Goal: Transaction & Acquisition: Purchase product/service

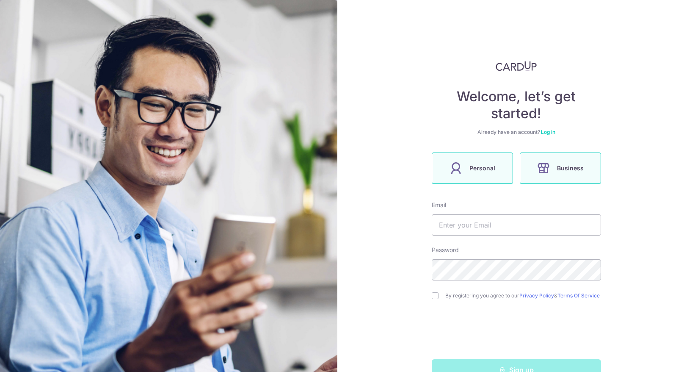
click at [472, 170] on span "Personal" at bounding box center [482, 168] width 26 height 10
click at [463, 227] on input "text" at bounding box center [516, 224] width 169 height 21
type input "[PERSON_NAME][EMAIL_ADDRESS][DOMAIN_NAME]"
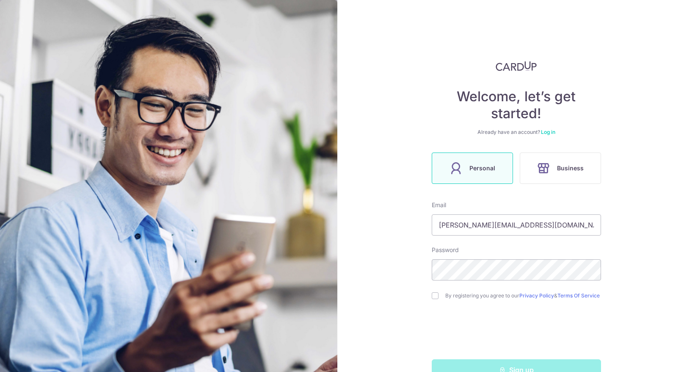
click at [660, 269] on div "Welcome, let’s get started! Already have an account? Log in Personal Business E…" at bounding box center [516, 186] width 358 height 372
click at [425, 262] on div "Welcome, let’s get started! Already have an account? Log in Personal Business E…" at bounding box center [516, 186] width 358 height 372
click at [668, 224] on div "Welcome, let’s get started! Already have an account? Log in Personal Business E…" at bounding box center [516, 186] width 358 height 372
click at [434, 299] on input "checkbox" at bounding box center [435, 295] width 7 height 7
checkbox input "true"
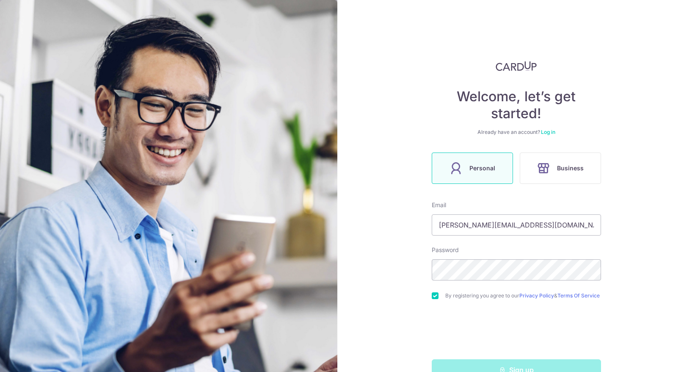
scroll to position [25, 0]
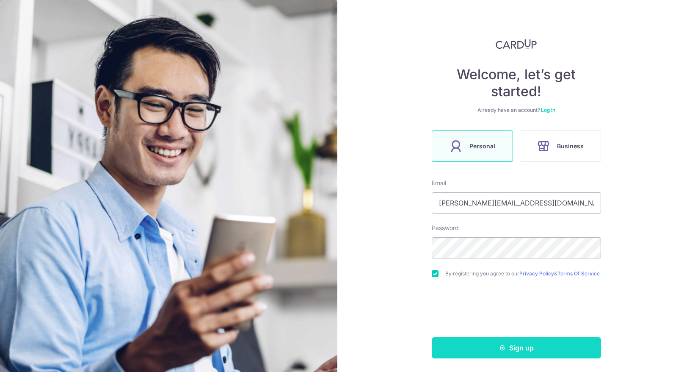
click at [450, 350] on button "Sign up" at bounding box center [516, 347] width 169 height 21
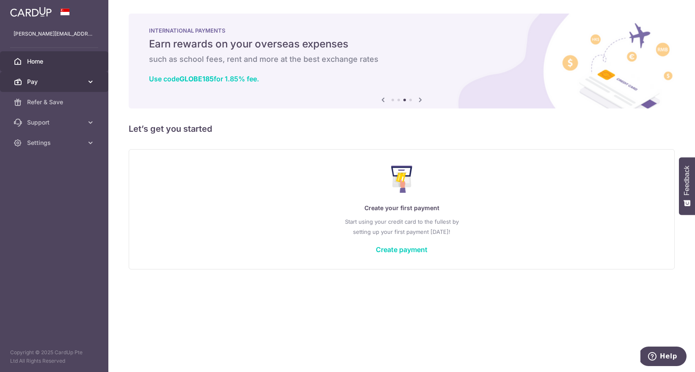
click at [89, 78] on icon at bounding box center [90, 81] width 8 height 8
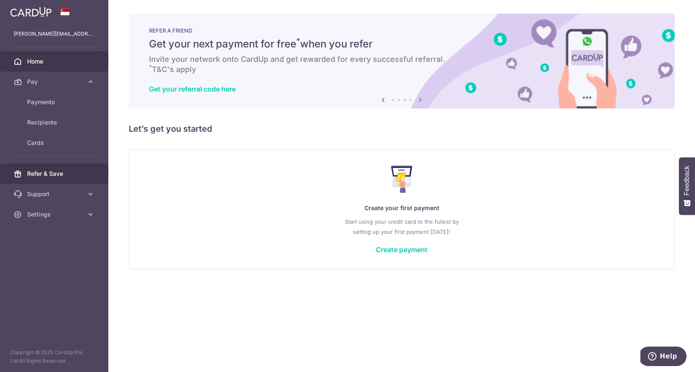
click at [57, 173] on span "Refer & Save" at bounding box center [55, 173] width 56 height 8
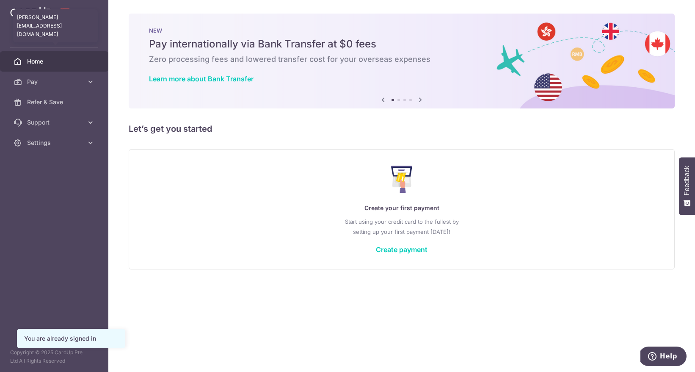
click at [54, 33] on p "[PERSON_NAME][EMAIL_ADDRESS][DOMAIN_NAME]" at bounding box center [54, 34] width 81 height 8
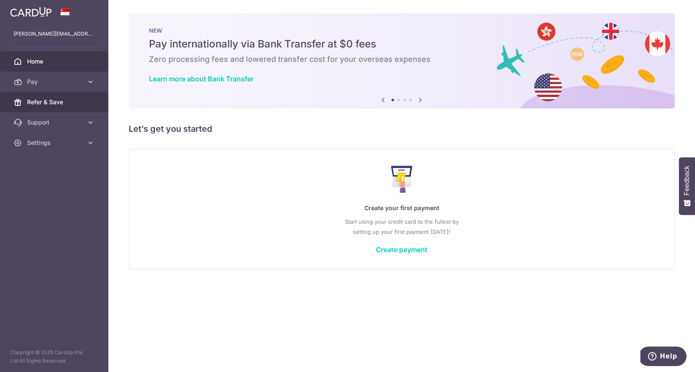
click at [73, 108] on link "Refer & Save" at bounding box center [54, 102] width 108 height 20
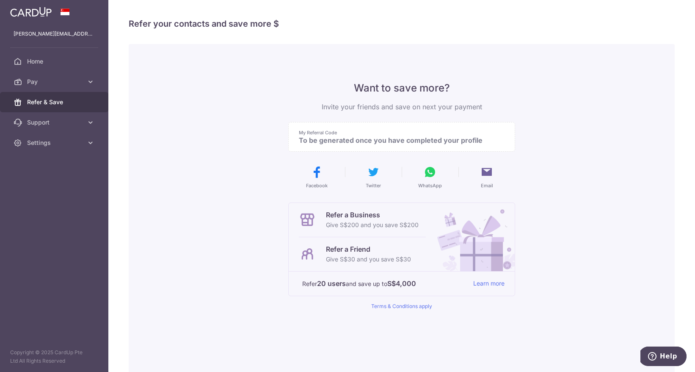
click at [312, 141] on p "To be generated once you have completed your profile" at bounding box center [398, 140] width 199 height 8
click at [51, 136] on link "Settings" at bounding box center [54, 142] width 108 height 20
click at [55, 161] on span "Account" at bounding box center [55, 163] width 56 height 8
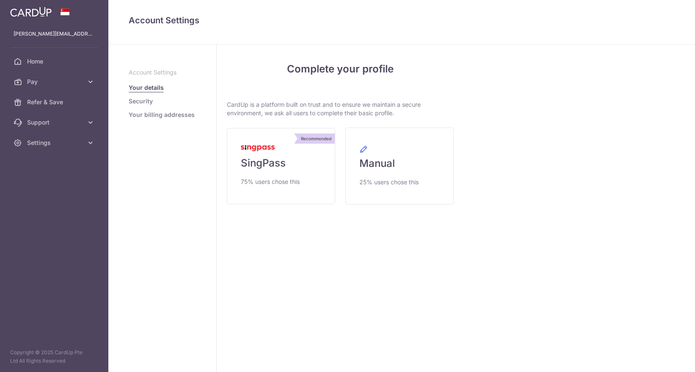
click at [55, 161] on aside "angeline.isworking@gmail.com Home Pay Payments Recipients Cards Refer & Save Su…" at bounding box center [54, 186] width 108 height 372
click at [281, 181] on span "75% users chose this" at bounding box center [270, 181] width 59 height 10
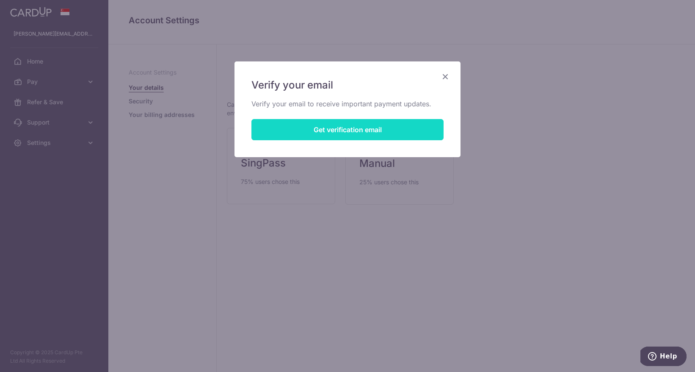
click at [295, 126] on button "Get verification email" at bounding box center [347, 129] width 192 height 21
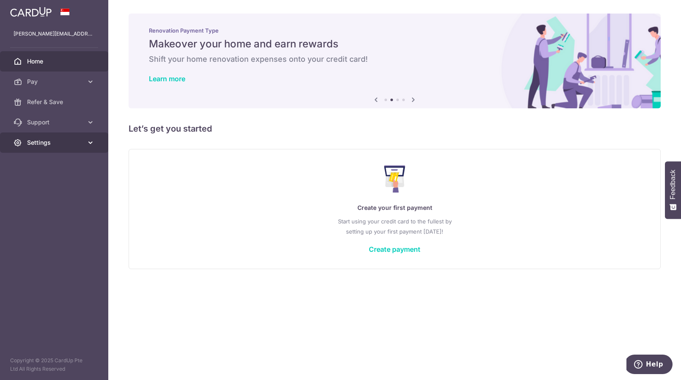
click at [61, 143] on span "Settings" at bounding box center [55, 142] width 56 height 8
click at [39, 166] on span "Account" at bounding box center [55, 163] width 56 height 8
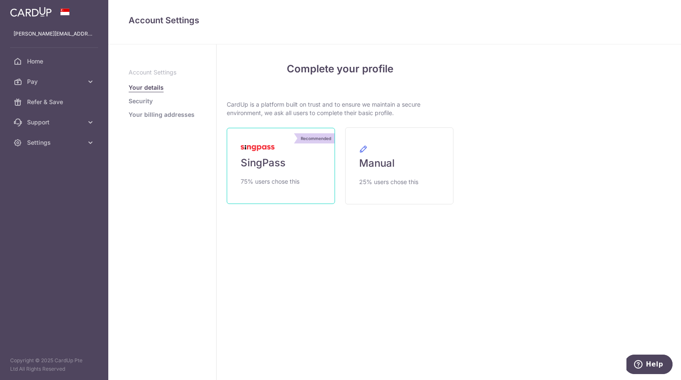
click at [308, 164] on link "Recommended SingPass 75% users chose this" at bounding box center [281, 166] width 108 height 76
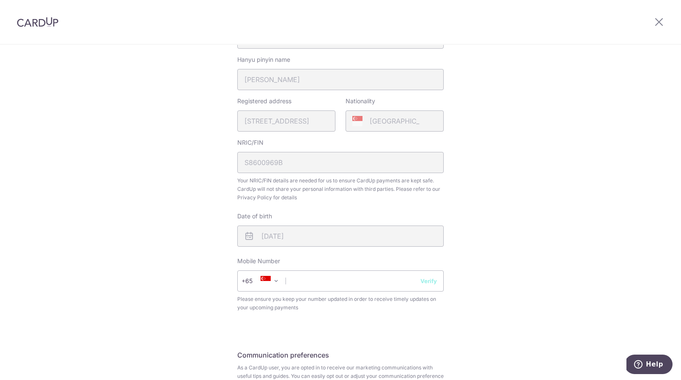
scroll to position [196, 0]
click at [345, 284] on input "text" at bounding box center [340, 279] width 206 height 21
type input "91387924"
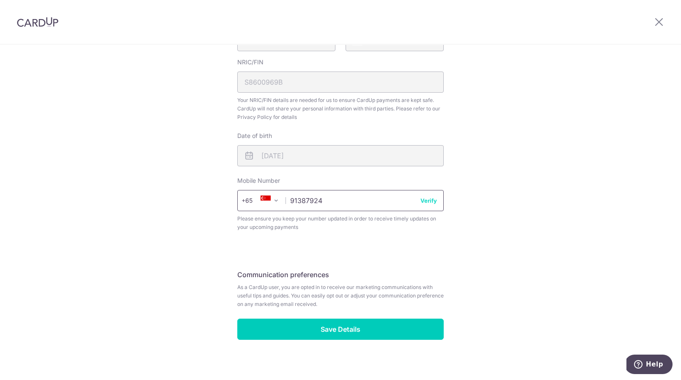
scroll to position [281, 0]
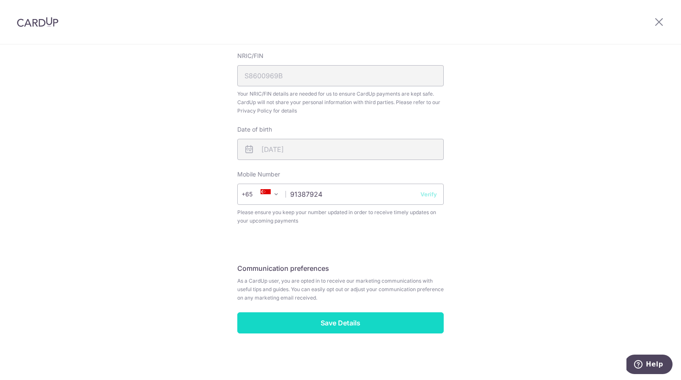
click at [394, 320] on input "Save Details" at bounding box center [340, 322] width 206 height 21
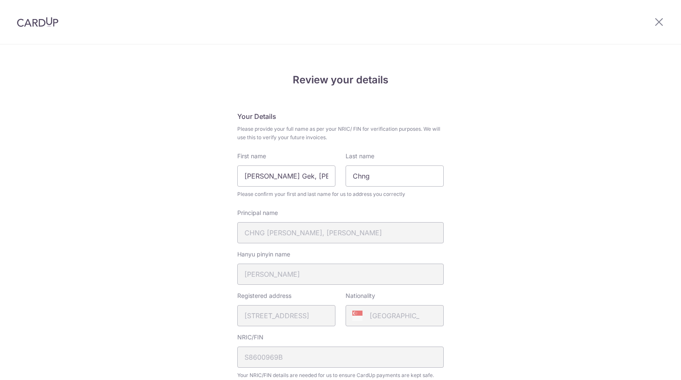
scroll to position [293, 0]
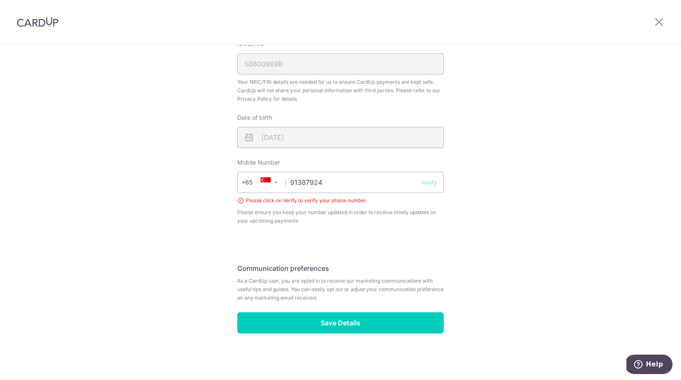
click at [434, 182] on button "Verify" at bounding box center [429, 182] width 17 height 8
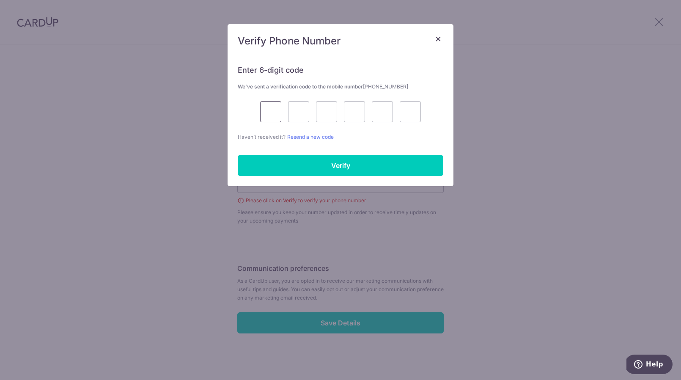
click at [267, 107] on input "text" at bounding box center [270, 111] width 21 height 21
type input "8"
type input "7"
type input "6"
type input "7"
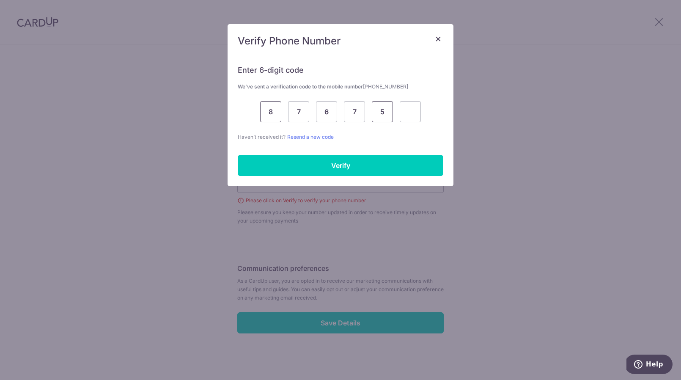
type input "5"
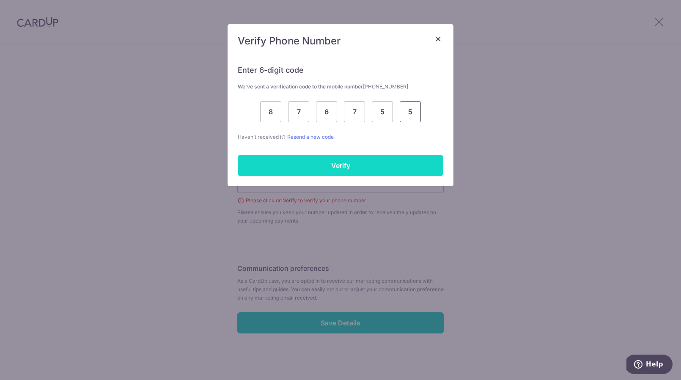
type input "5"
click at [310, 176] on input "Verify" at bounding box center [341, 165] width 206 height 21
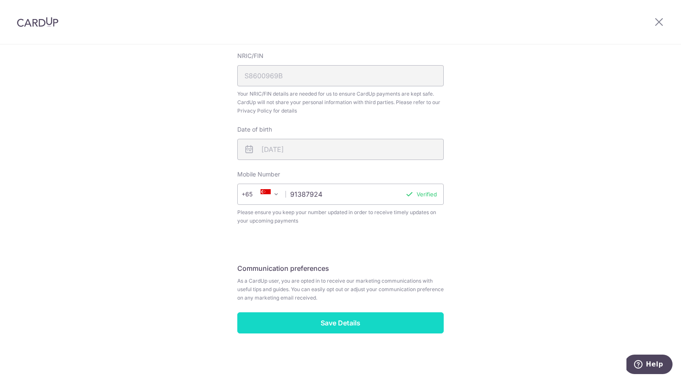
click at [326, 327] on input "Save Details" at bounding box center [340, 322] width 206 height 21
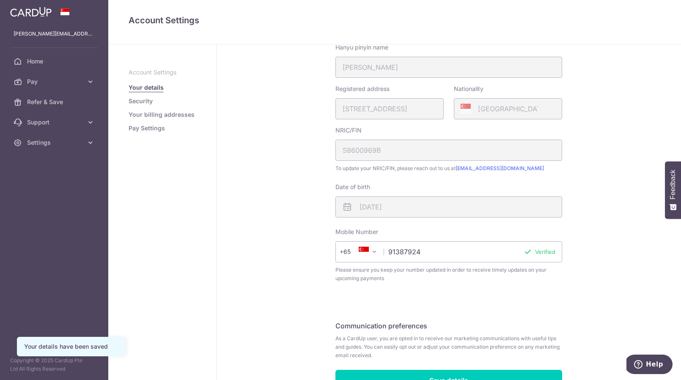
scroll to position [198, 0]
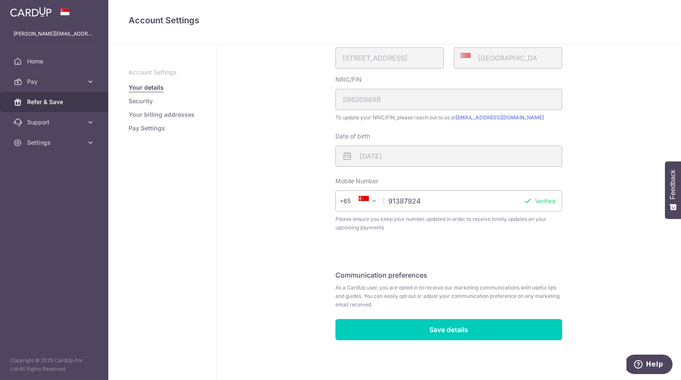
click at [37, 108] on link "Refer & Save" at bounding box center [54, 102] width 108 height 20
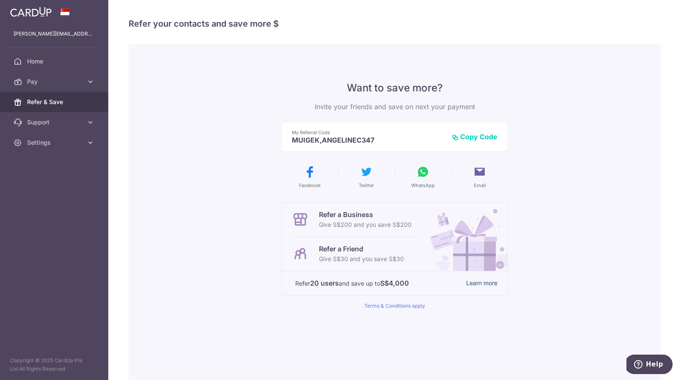
scroll to position [45, 0]
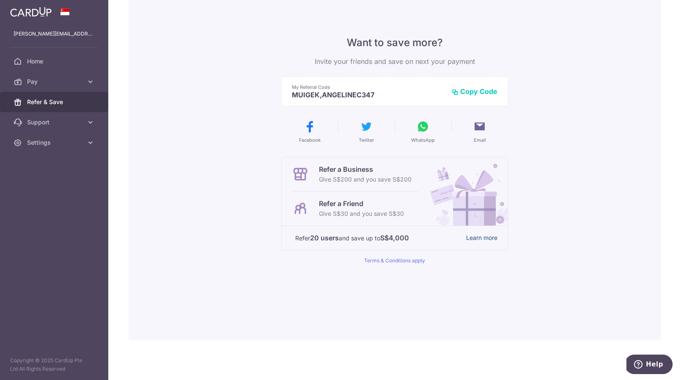
click at [470, 237] on link "Learn more" at bounding box center [481, 238] width 31 height 11
click at [68, 79] on span "Pay" at bounding box center [55, 81] width 56 height 8
click at [58, 102] on span "Payments" at bounding box center [55, 102] width 56 height 8
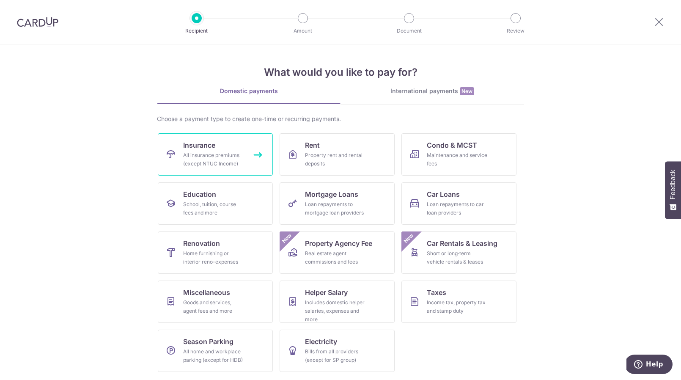
click at [196, 156] on div "All insurance premiums (except NTUC Income)" at bounding box center [213, 159] width 61 height 17
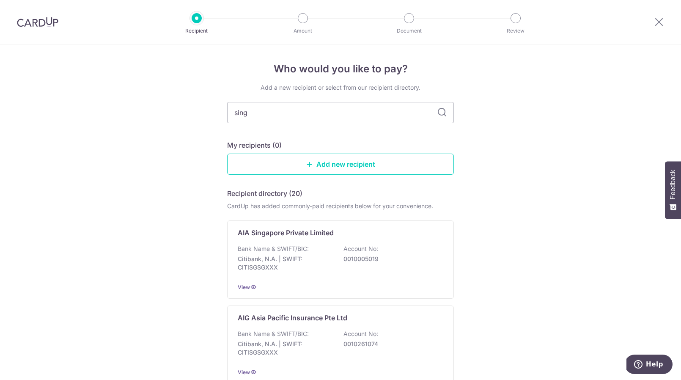
type input "singa"
click at [284, 115] on input "singa" at bounding box center [340, 112] width 227 height 21
type input "singapore life"
click at [441, 117] on icon at bounding box center [442, 112] width 10 height 10
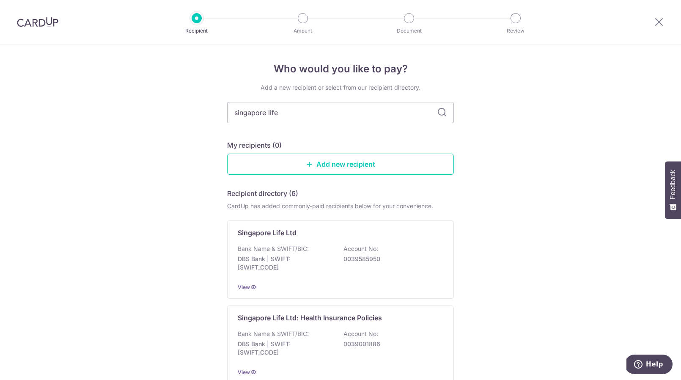
click at [443, 114] on icon at bounding box center [442, 112] width 10 height 10
click at [396, 117] on input "singapore life" at bounding box center [340, 112] width 227 height 21
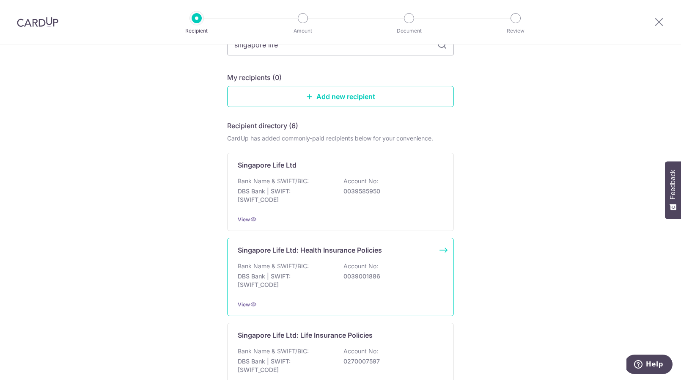
scroll to position [58, 0]
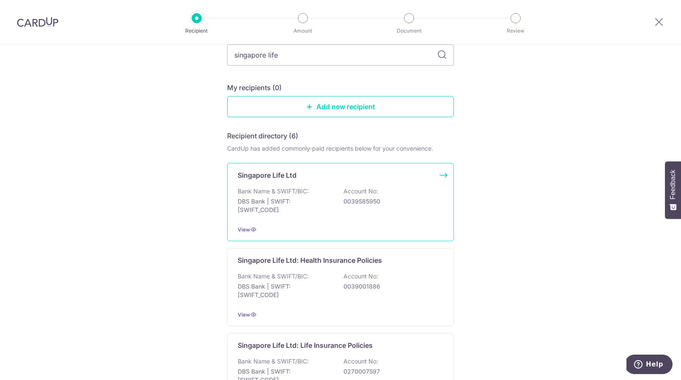
click at [402, 200] on p "0039585950" at bounding box center [391, 201] width 95 height 8
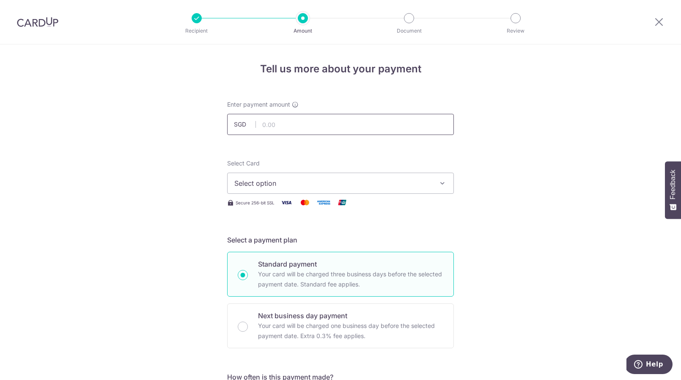
click at [285, 118] on input "text" at bounding box center [340, 124] width 227 height 21
type input "2,953.00"
click at [377, 185] on span "Select option" at bounding box center [332, 183] width 197 height 10
click at [347, 210] on span "Add credit card" at bounding box center [348, 207] width 197 height 8
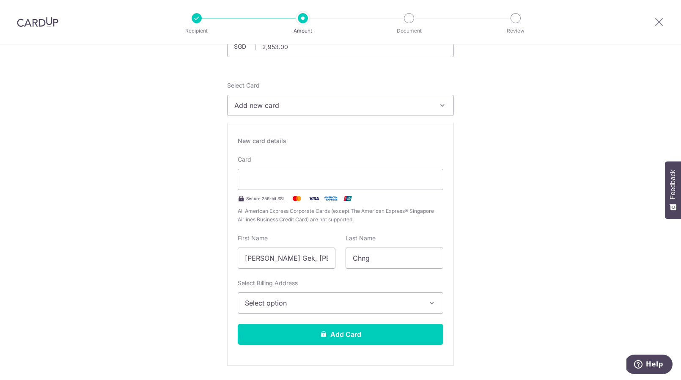
scroll to position [94, 0]
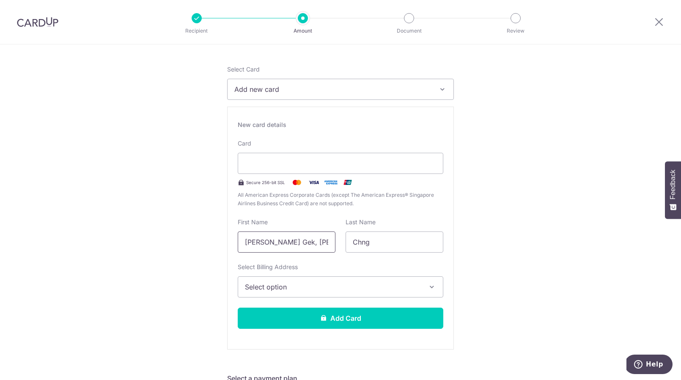
click at [308, 248] on input "[PERSON_NAME] Gek, [PERSON_NAME]" at bounding box center [287, 241] width 98 height 21
type input "a"
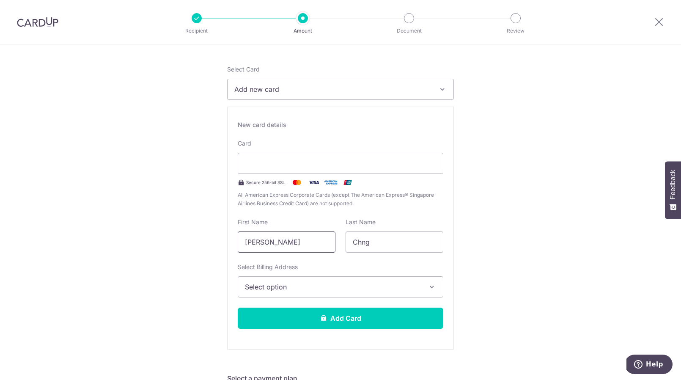
type input "ANDREW"
type input "l"
type input "LIM"
click at [311, 287] on span "Select option" at bounding box center [333, 287] width 176 height 10
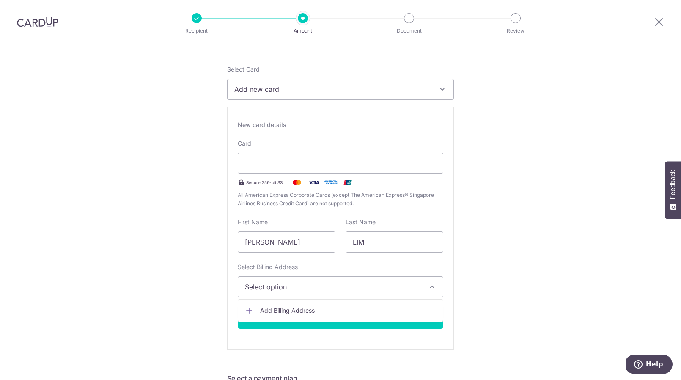
click at [305, 308] on span "Add Billing Address" at bounding box center [348, 310] width 176 height 8
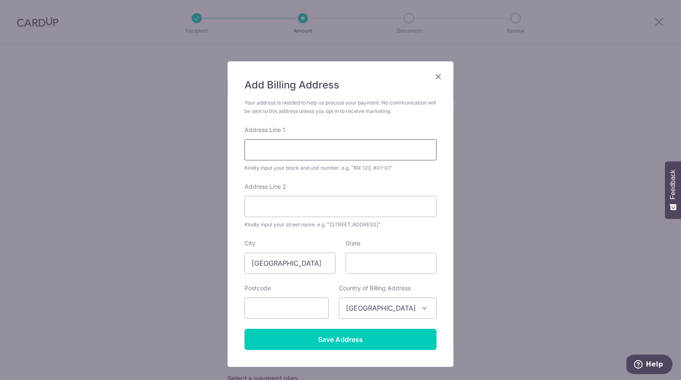
click at [256, 150] on input "Address Line 1" at bounding box center [341, 149] width 192 height 21
type input "Blk 236 bishan st 22"
type input "04-158"
type input "570236"
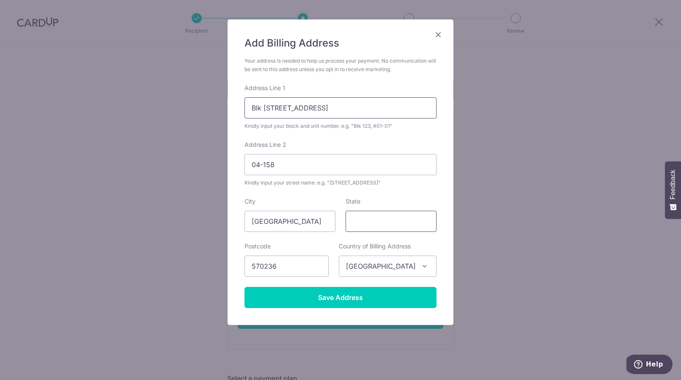
scroll to position [48, 0]
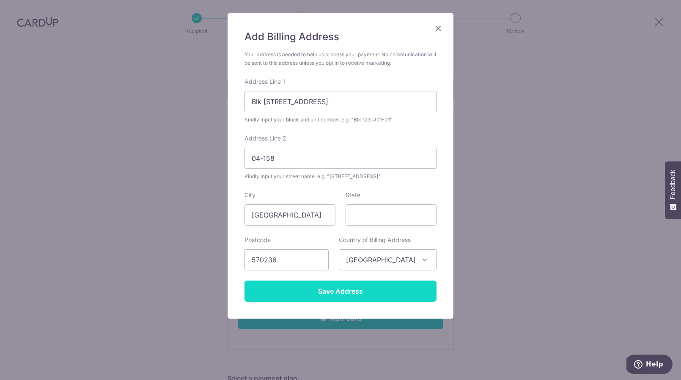
click at [340, 297] on input "Save Address" at bounding box center [341, 291] width 192 height 21
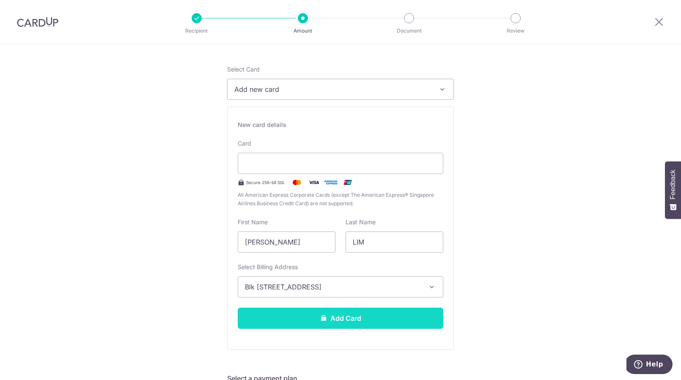
click at [341, 317] on button "Add Card" at bounding box center [341, 318] width 206 height 21
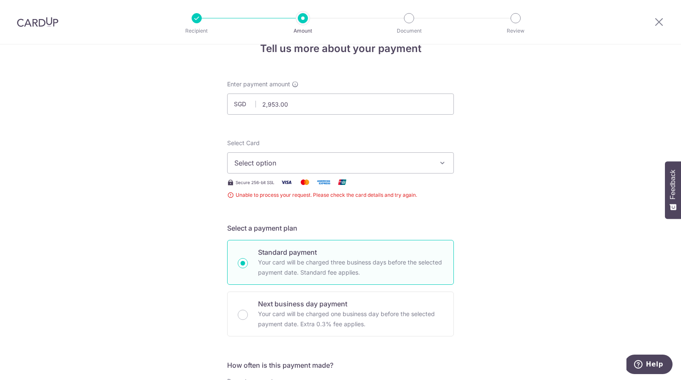
scroll to position [9, 0]
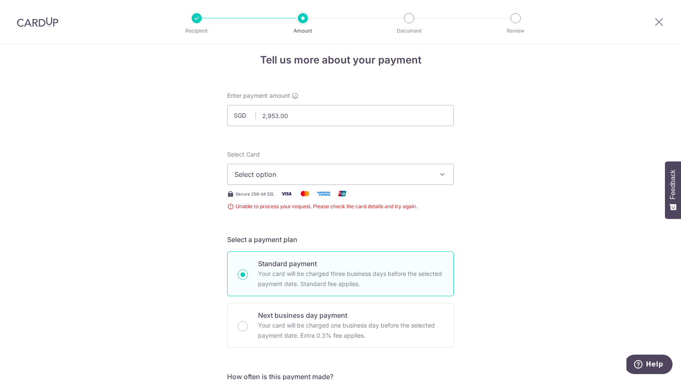
click at [337, 171] on span "Select option" at bounding box center [332, 174] width 197 height 10
click at [293, 196] on span "Add credit card" at bounding box center [348, 198] width 197 height 8
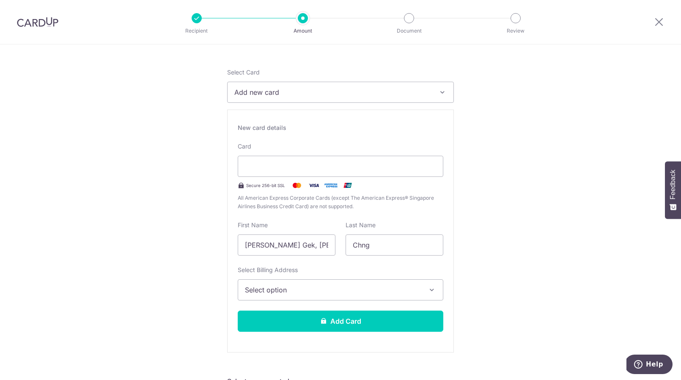
scroll to position [102, 0]
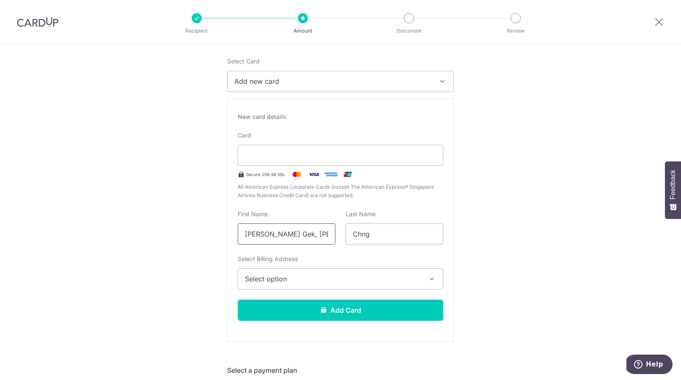
click at [256, 234] on input "[PERSON_NAME] Gek, [PERSON_NAME]" at bounding box center [287, 233] width 98 height 21
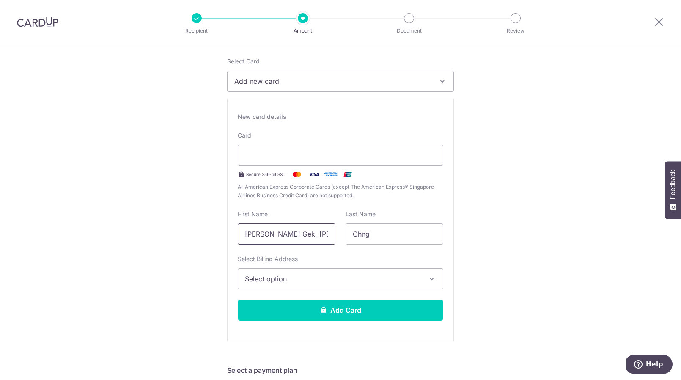
click at [256, 234] on input "[PERSON_NAME] Gek, [PERSON_NAME]" at bounding box center [287, 233] width 98 height 21
type input "a"
type input "ANDREW"
type input "LIM"
click at [266, 275] on span "Select option" at bounding box center [333, 279] width 176 height 10
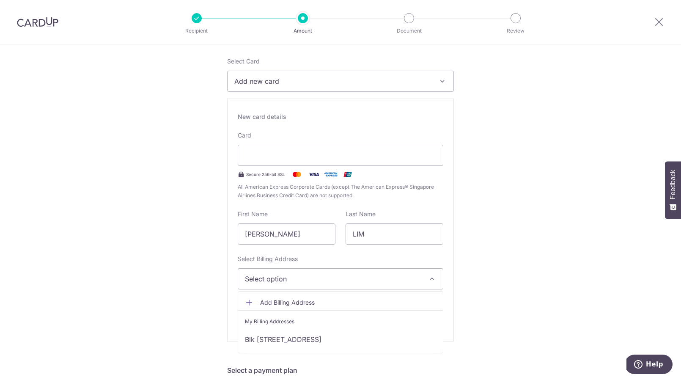
click at [273, 300] on span "Add Billing Address" at bounding box center [348, 302] width 176 height 8
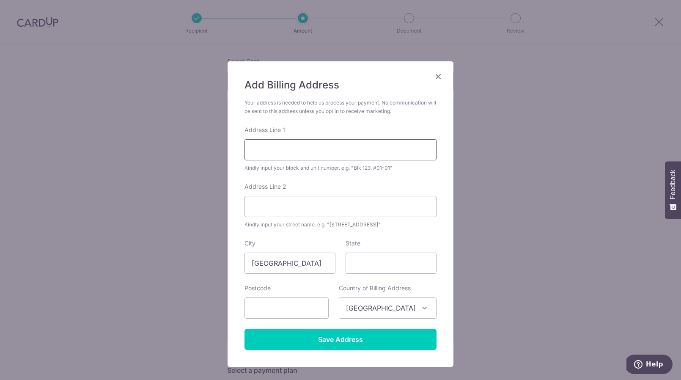
click at [269, 152] on input "Address Line 1" at bounding box center [341, 149] width 192 height 21
type input "BLK 236 BISHAN STREET 22"
type input "#04-158"
type input "570236"
click at [249, 182] on label "Address Line 2" at bounding box center [266, 186] width 42 height 8
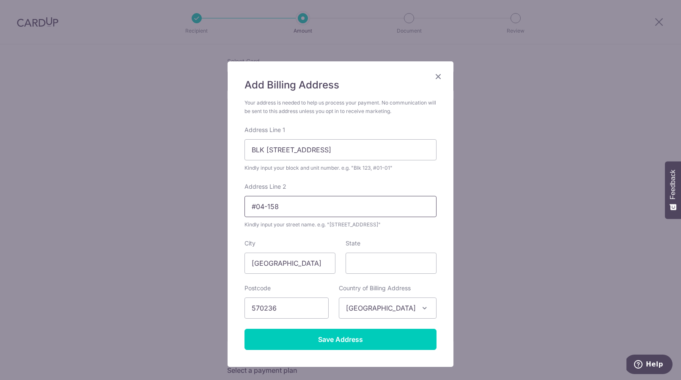
click at [249, 196] on input "#04-158" at bounding box center [341, 206] width 192 height 21
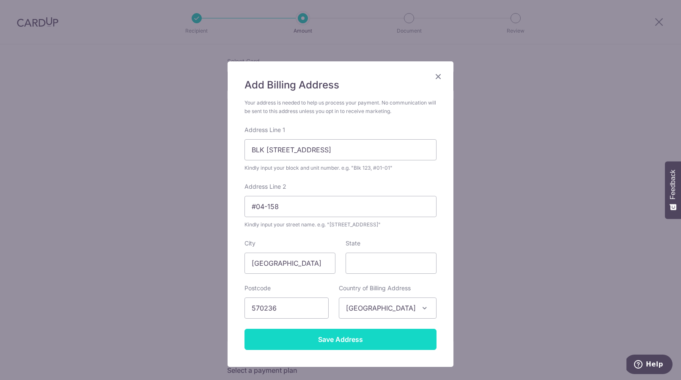
click at [317, 336] on input "Save Address" at bounding box center [341, 339] width 192 height 21
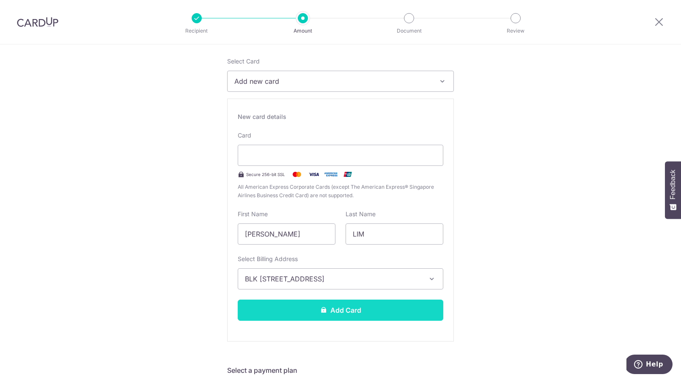
click at [383, 317] on button "Add Card" at bounding box center [341, 310] width 206 height 21
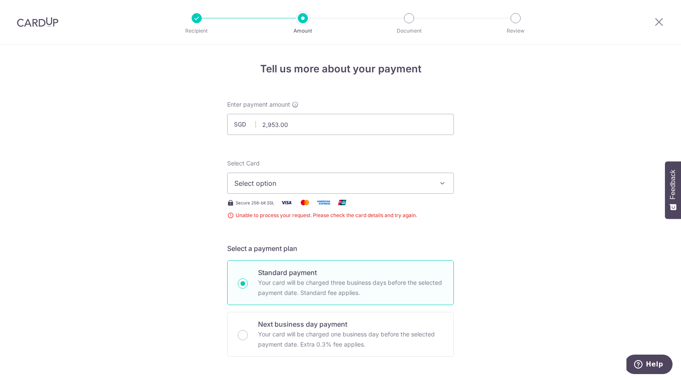
click at [325, 183] on span "Select option" at bounding box center [332, 183] width 197 height 10
click at [308, 208] on span "Add credit card" at bounding box center [348, 207] width 197 height 8
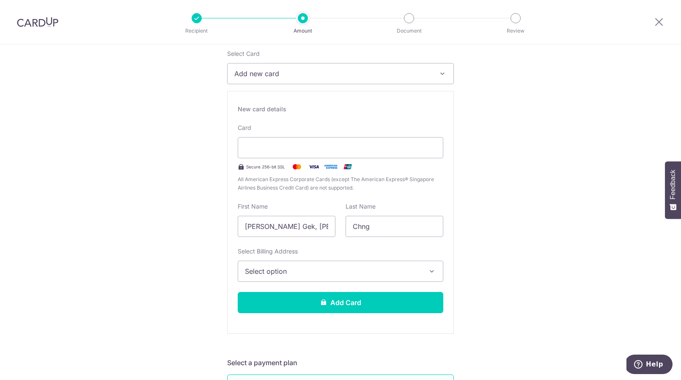
scroll to position [65, 0]
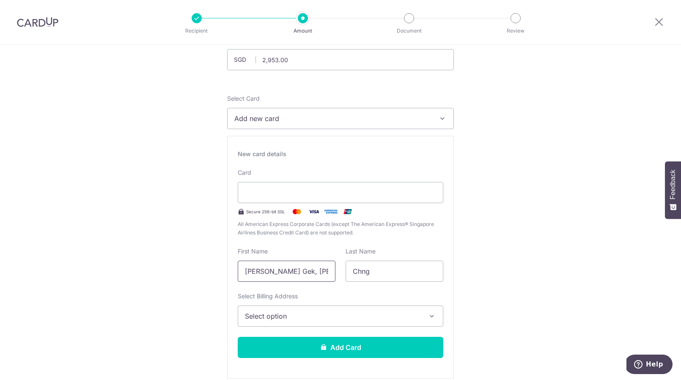
click at [268, 272] on input "[PERSON_NAME] Gek, [PERSON_NAME]" at bounding box center [287, 271] width 98 height 21
type input "a"
type input "ANDREW"
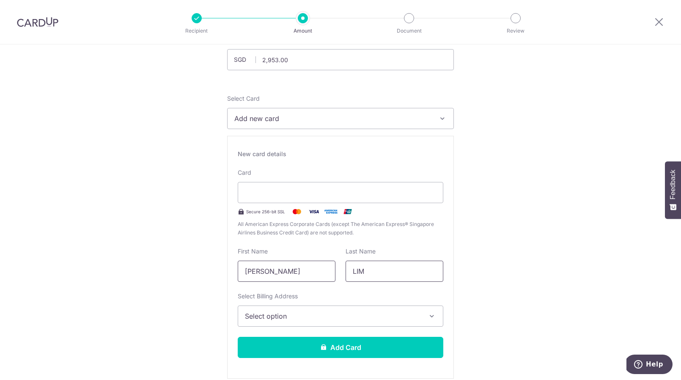
type input "LIM"
click at [269, 317] on span "Select option" at bounding box center [333, 316] width 176 height 10
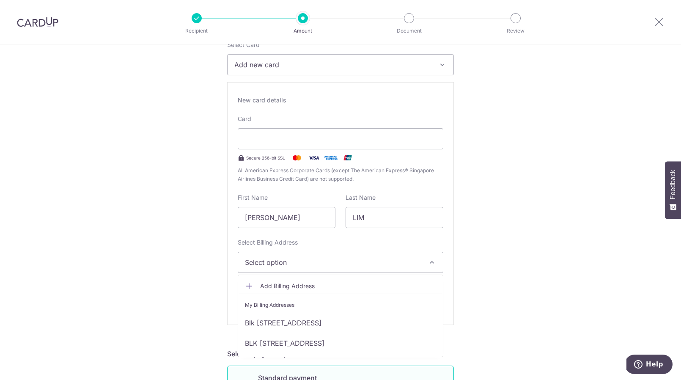
scroll to position [128, 0]
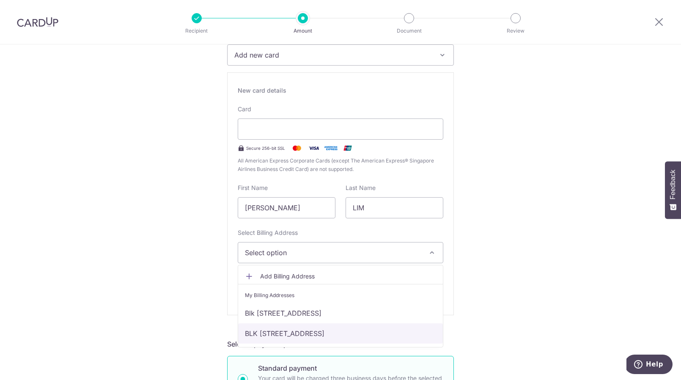
click at [290, 333] on link "BLK [STREET_ADDRESS]" at bounding box center [340, 333] width 205 height 20
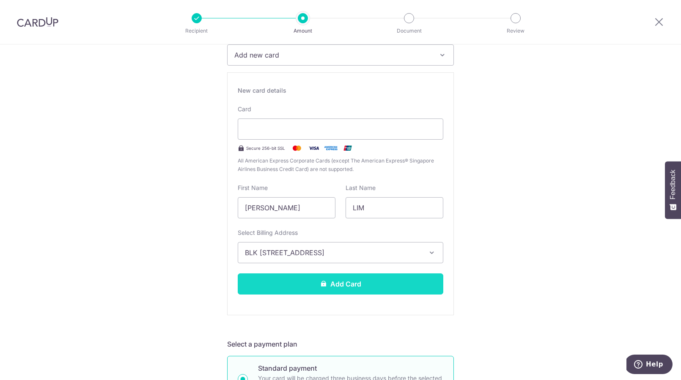
click at [311, 284] on button "Add Card" at bounding box center [341, 283] width 206 height 21
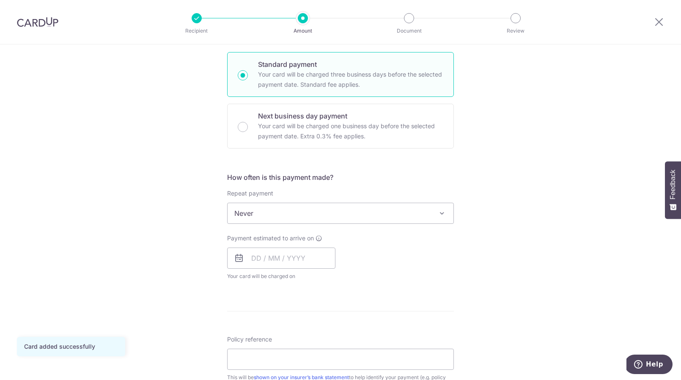
scroll to position [212, 0]
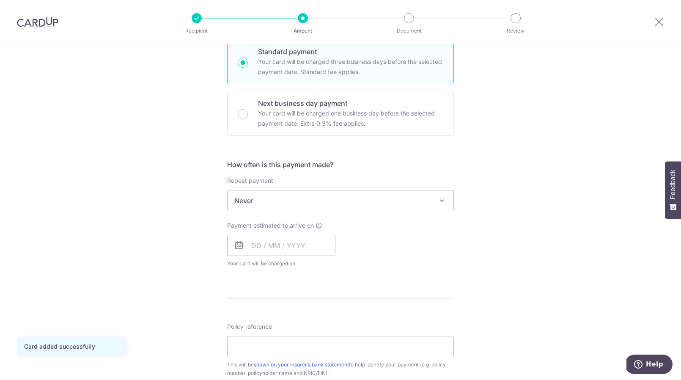
click at [351, 206] on span "Never" at bounding box center [341, 200] width 226 height 20
click at [274, 239] on input "text" at bounding box center [281, 245] width 108 height 21
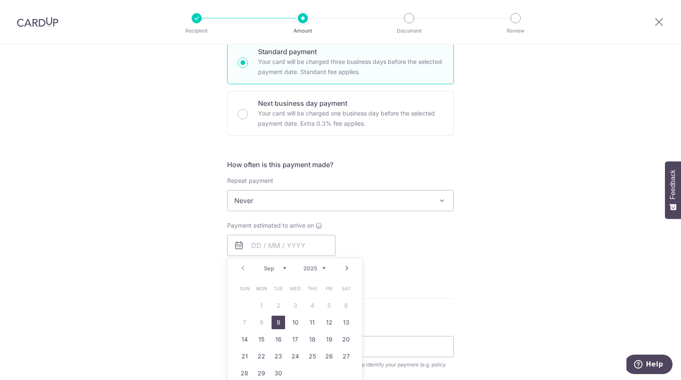
click at [278, 321] on link "9" at bounding box center [279, 323] width 14 height 14
type input "[DATE]"
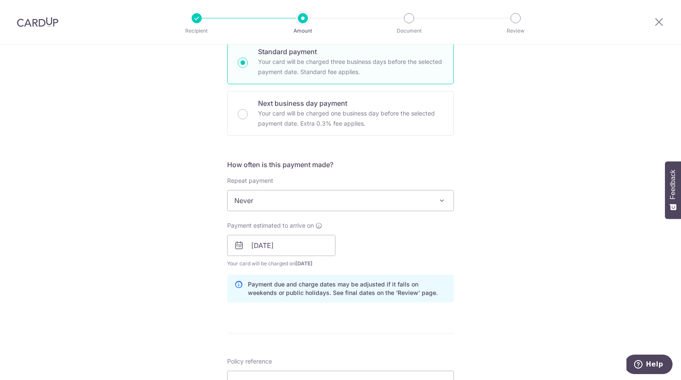
click at [212, 268] on div "Tell us more about your payment Enter payment amount SGD 2,953.00 2953.00 Card …" at bounding box center [340, 232] width 681 height 800
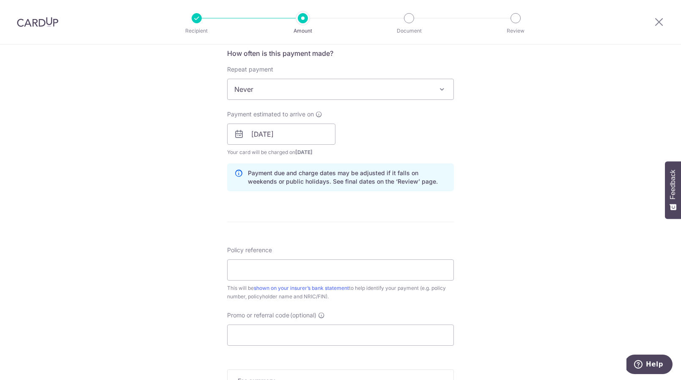
scroll to position [338, 0]
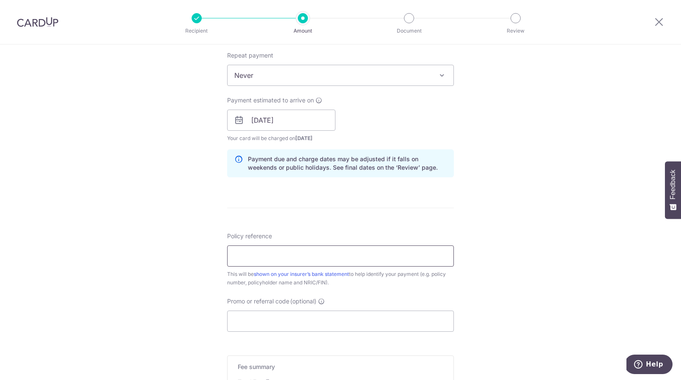
click at [237, 257] on input "Policy reference" at bounding box center [340, 255] width 227 height 21
type input "83771556"
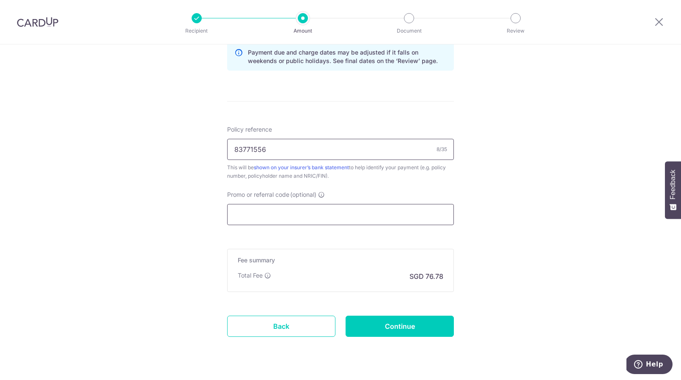
scroll to position [444, 0]
click at [251, 212] on input "Promo or referral code (optional)" at bounding box center [340, 214] width 227 height 21
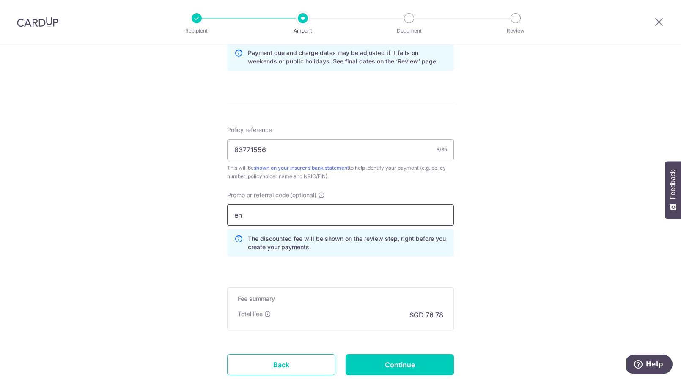
type input "e"
type input "ENGKIATL841"
click at [321, 273] on form "Enter payment amount SGD 2,953.00 2953.00 Card added successfully Select Card *…" at bounding box center [340, 27] width 227 height 743
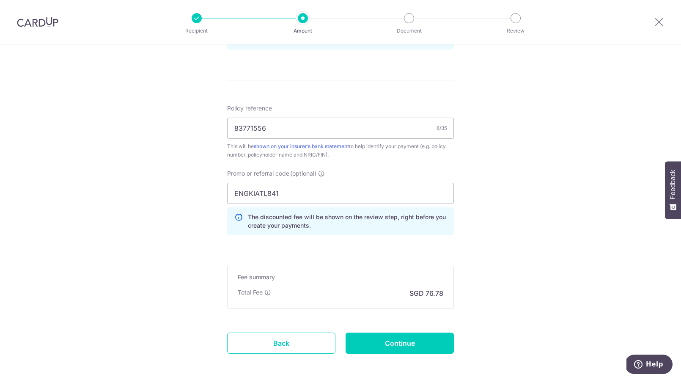
click at [322, 290] on div "Total Fee SGD 76.78" at bounding box center [341, 293] width 206 height 10
click at [359, 342] on input "Continue" at bounding box center [400, 343] width 108 height 21
type input "Create Schedule"
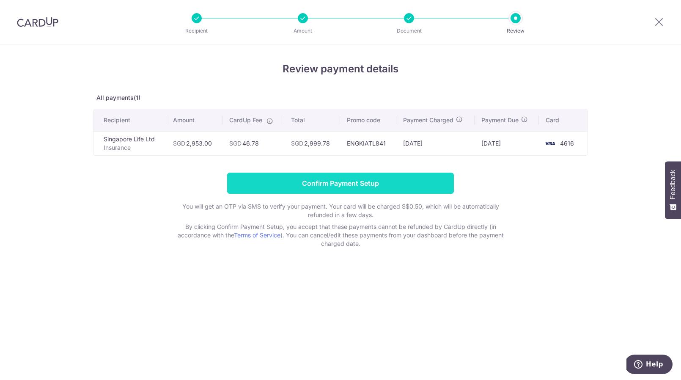
click at [373, 182] on input "Confirm Payment Setup" at bounding box center [340, 183] width 227 height 21
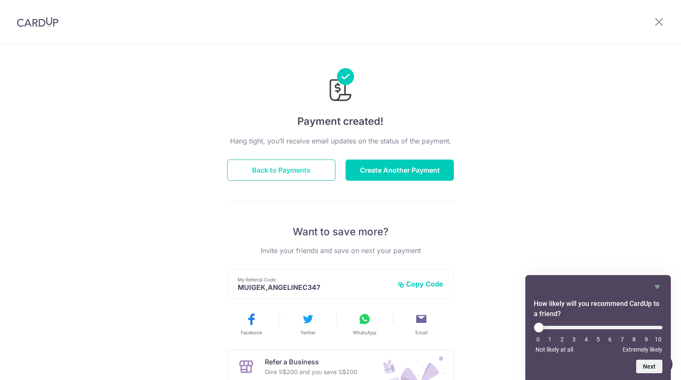
click at [320, 174] on button "Back to Payments" at bounding box center [281, 170] width 108 height 21
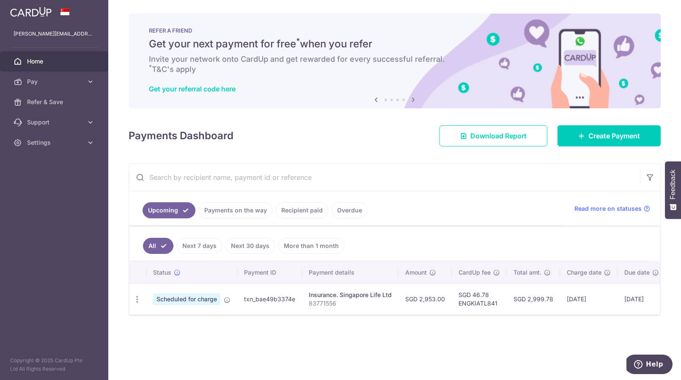
click at [629, 301] on td "[DATE]" at bounding box center [642, 299] width 48 height 31
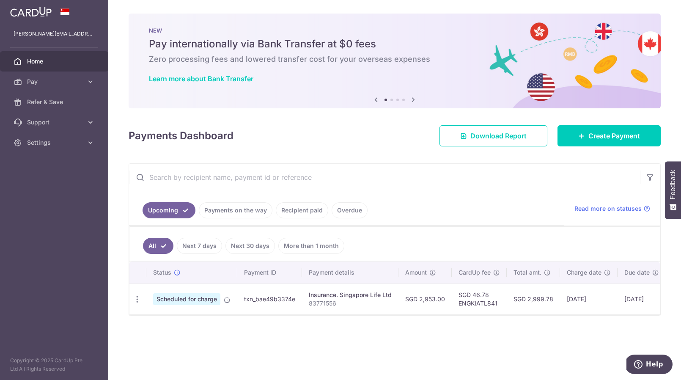
click at [629, 301] on td "[DATE]" at bounding box center [642, 299] width 48 height 31
click at [628, 310] on td "[DATE]" at bounding box center [642, 299] width 48 height 31
